Goal: Navigation & Orientation: Find specific page/section

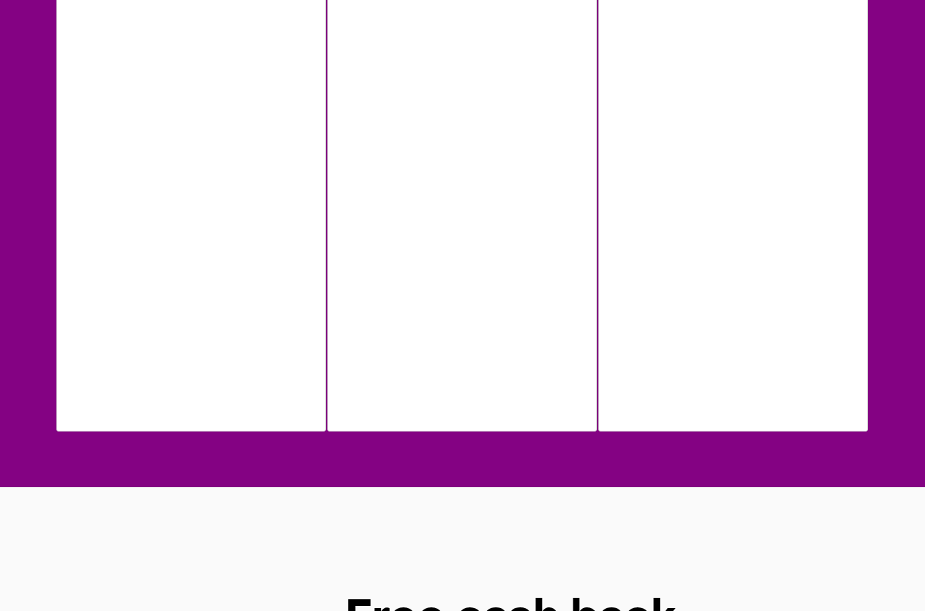
scroll to position [1099, 0]
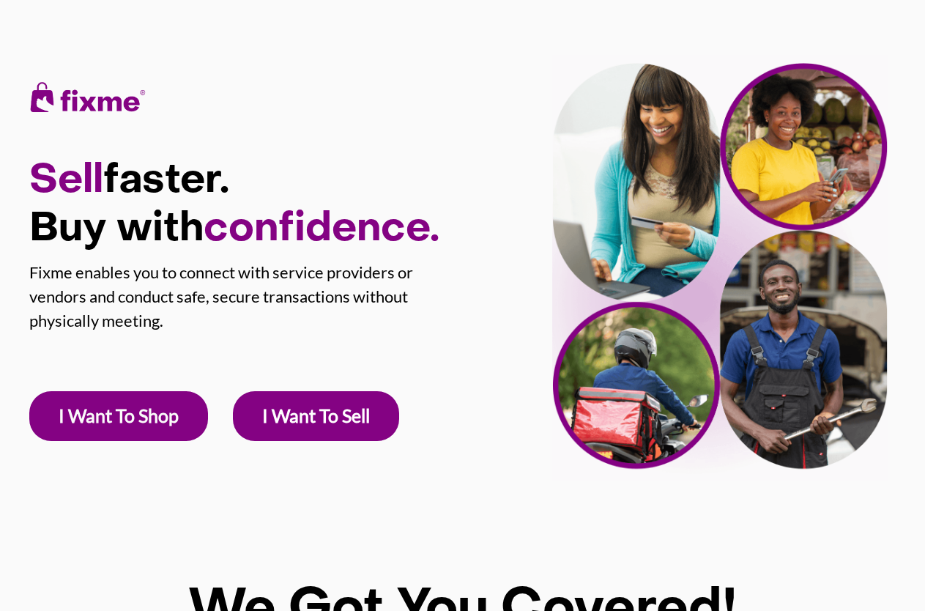
click at [150, 415] on link "I Want To Shop" at bounding box center [118, 416] width 179 height 50
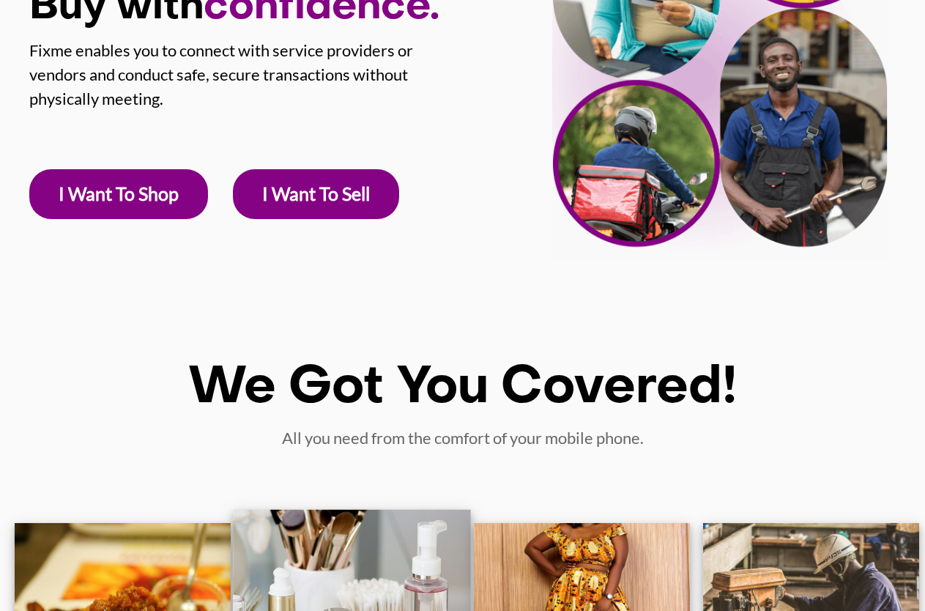
scroll to position [188, 0]
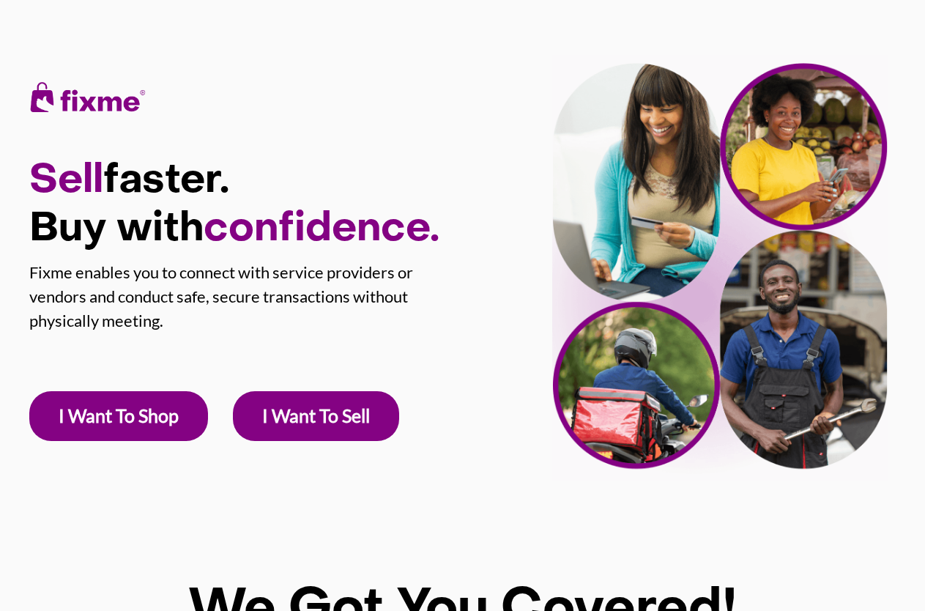
click at [336, 417] on link "I Want To Sell" at bounding box center [316, 416] width 166 height 50
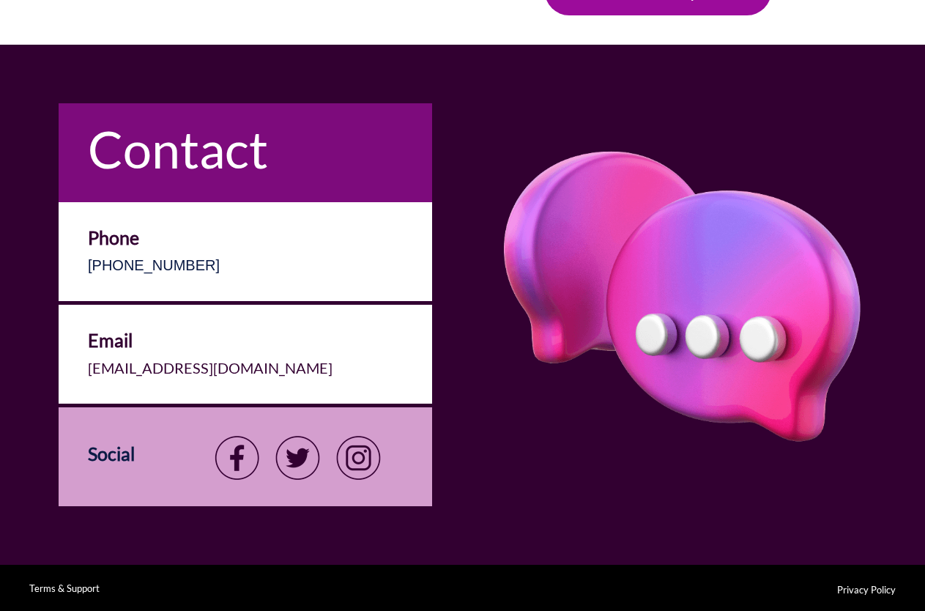
scroll to position [2641, 0]
